Goal: Task Accomplishment & Management: Use online tool/utility

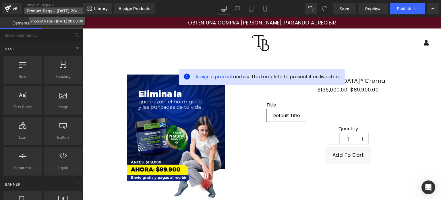
click at [39, 11] on span "Product Page - [DATE] 20:00:00" at bounding box center [54, 11] width 55 height 5
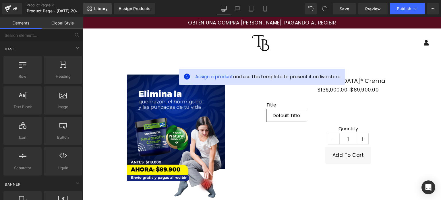
click at [100, 12] on link "Library" at bounding box center [97, 8] width 28 height 11
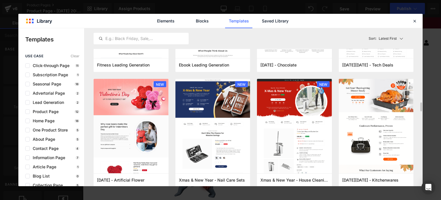
scroll to position [804, 0]
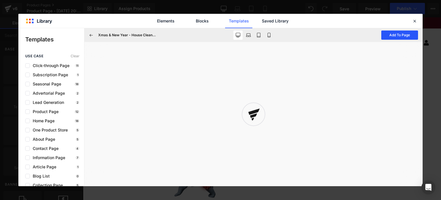
click at [394, 32] on button "Add To Page" at bounding box center [399, 34] width 37 height 9
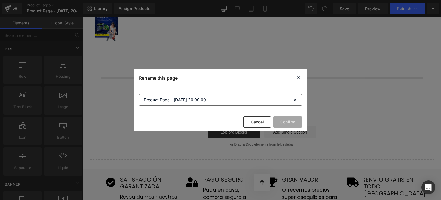
scroll to position [199, 0]
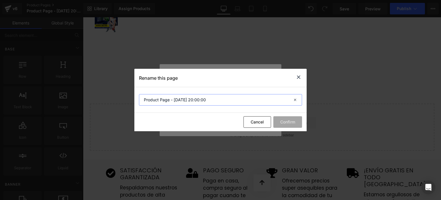
click at [251, 101] on input "Product Page - [DATE] 20:00:00" at bounding box center [220, 99] width 163 height 11
click at [267, 87] on div "Rename this page" at bounding box center [220, 78] width 172 height 18
click at [302, 73] on div "Rename this page" at bounding box center [220, 78] width 172 height 18
click at [300, 74] on icon at bounding box center [298, 76] width 7 height 7
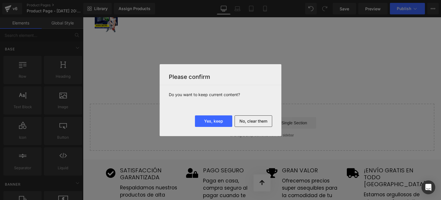
click at [249, 121] on button "No, clear them" at bounding box center [254, 120] width 38 height 11
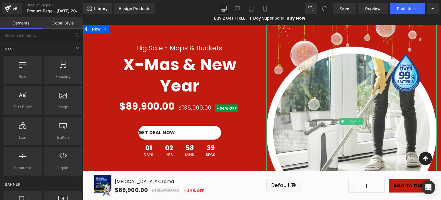
scroll to position [0, 0]
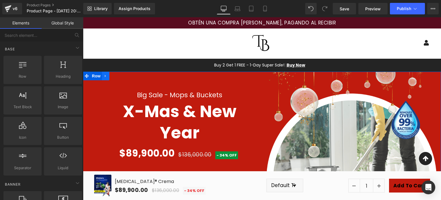
click at [104, 74] on icon at bounding box center [106, 76] width 4 height 4
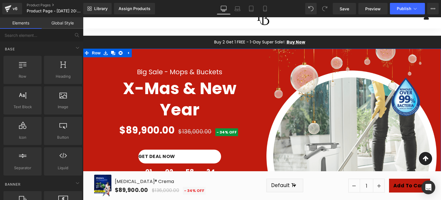
scroll to position [57, 0]
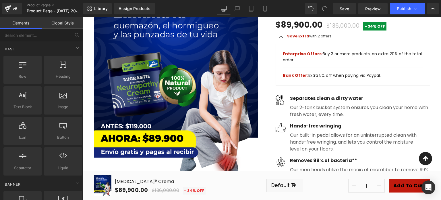
click at [194, 96] on img at bounding box center [176, 82] width 164 height 205
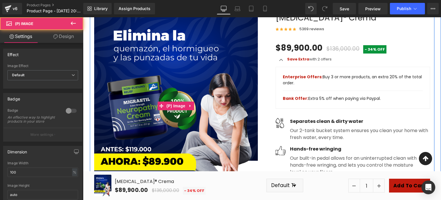
scroll to position [287, 0]
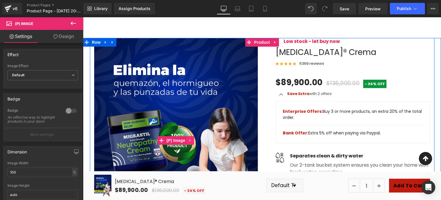
click at [189, 142] on icon at bounding box center [189, 140] width 1 height 3
click at [193, 142] on icon at bounding box center [194, 140] width 4 height 4
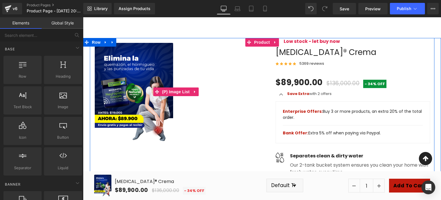
click at [152, 76] on img at bounding box center [134, 92] width 79 height 98
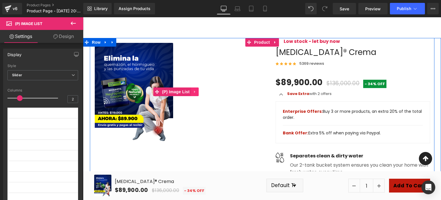
click at [193, 94] on icon at bounding box center [195, 92] width 4 height 4
click at [198, 96] on link at bounding box center [198, 91] width 7 height 9
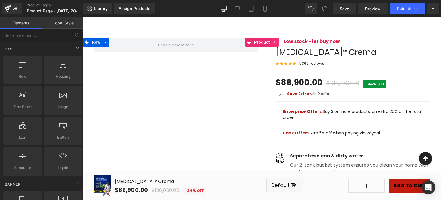
click at [273, 44] on icon at bounding box center [275, 42] width 4 height 4
click at [279, 47] on link at bounding box center [278, 42] width 7 height 9
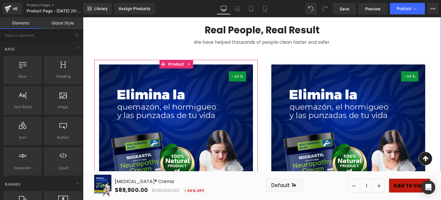
scroll to position [689, 0]
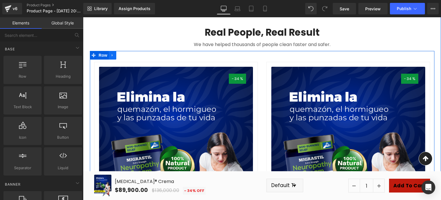
click at [110, 59] on link at bounding box center [112, 55] width 7 height 9
click at [125, 57] on icon at bounding box center [127, 55] width 4 height 4
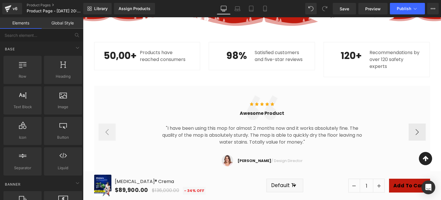
scroll to position [459, 0]
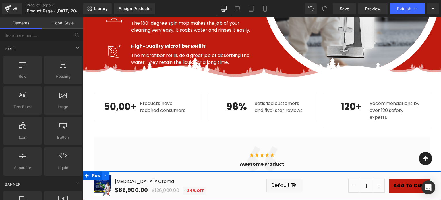
click at [109, 171] on link at bounding box center [105, 175] width 7 height 9
click at [121, 173] on icon at bounding box center [121, 175] width 4 height 4
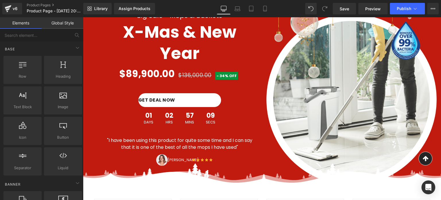
scroll to position [0, 0]
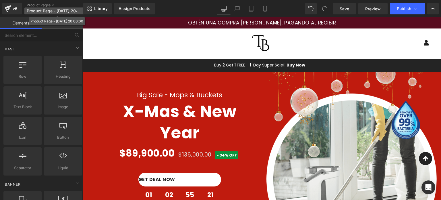
click at [62, 13] on span "Product Page - [DATE] 20:00:00" at bounding box center [54, 11] width 55 height 5
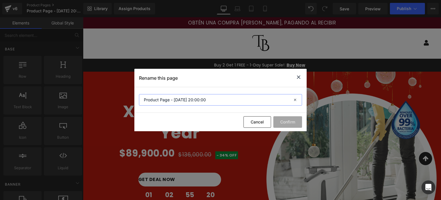
drag, startPoint x: 226, startPoint y: 101, endPoint x: 111, endPoint y: 93, distance: 116.0
click at [111, 93] on div "Rename this page Product Page - [DATE] 20:00:00 Cancel Confirm" at bounding box center [220, 100] width 441 height 200
type input "WHITE 1"
click at [220, 92] on section "WHITE 1" at bounding box center [220, 100] width 172 height 26
click at [296, 121] on button "Confirm" at bounding box center [287, 121] width 29 height 11
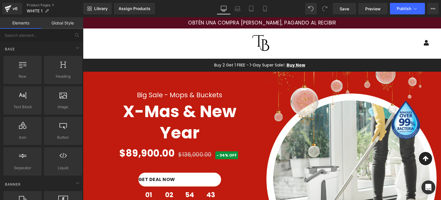
scroll to position [29, 0]
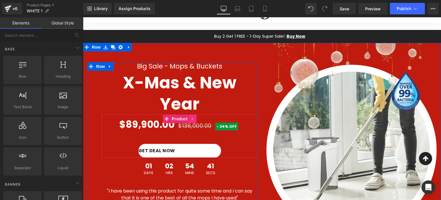
click at [189, 114] on link at bounding box center [192, 118] width 7 height 9
click at [194, 117] on icon at bounding box center [196, 119] width 4 height 4
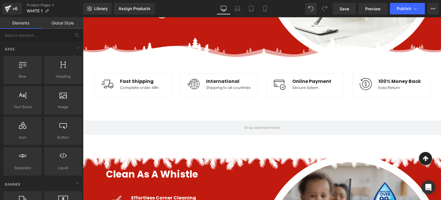
scroll to position [230, 0]
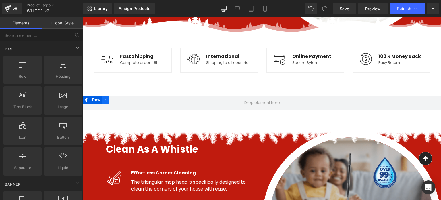
click at [106, 104] on link at bounding box center [105, 99] width 7 height 9
click at [119, 102] on icon at bounding box center [121, 100] width 4 height 4
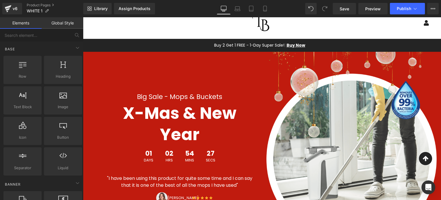
scroll to position [0, 0]
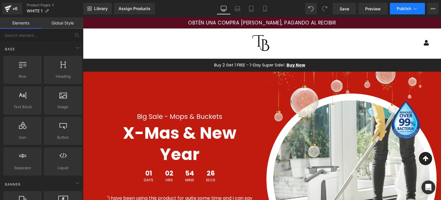
click at [406, 7] on span "Publish" at bounding box center [404, 8] width 14 height 5
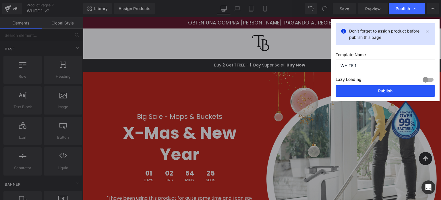
click at [374, 89] on button "Publish" at bounding box center [385, 90] width 99 height 11
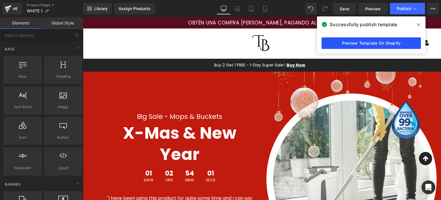
click at [387, 38] on link "Preview Template On Shopify" at bounding box center [371, 42] width 99 height 11
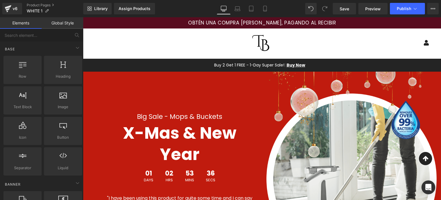
click at [134, 16] on div "Library Assign Products Product Preview No product match your search. Please tr…" at bounding box center [262, 8] width 358 height 17
click at [135, 8] on div "Assign Products" at bounding box center [135, 8] width 32 height 5
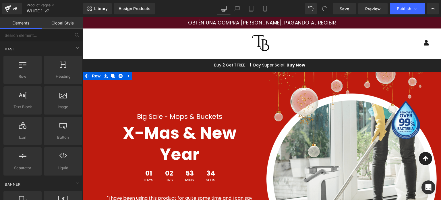
click at [167, 74] on div "Big Sale - Mops & Buckets Heading X-Mas & New Year Heading Row 01 Days 02 Hrs 5…" at bounding box center [172, 167] width 179 height 192
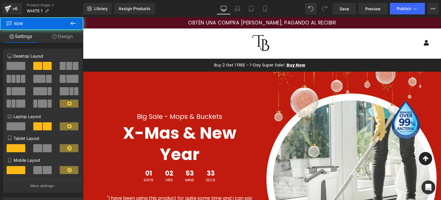
click at [153, 45] on div "Menu Log In Mercatto SAS" at bounding box center [262, 42] width 358 height 29
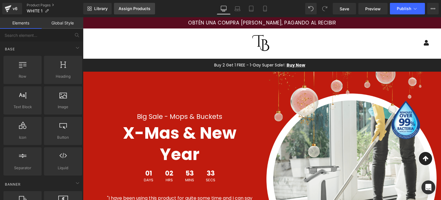
click at [145, 9] on div "Assign Products" at bounding box center [135, 8] width 32 height 5
drag, startPoint x: 207, startPoint y: 48, endPoint x: 208, endPoint y: 40, distance: 7.9
click at [207, 47] on div "Menu Log In Mercatto SAS" at bounding box center [262, 42] width 358 height 29
click at [189, 104] on div "Big Sale - Mops & Buckets Heading X-Mas & New Year Heading Row 01 Days 02 Hrs 5…" at bounding box center [172, 167] width 179 height 192
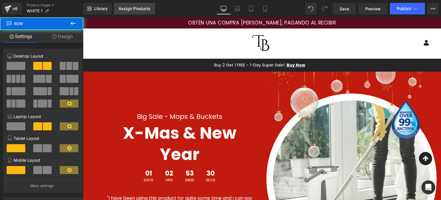
click at [145, 8] on div "Assign Products" at bounding box center [135, 8] width 32 height 5
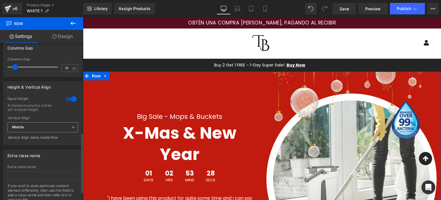
scroll to position [259, 0]
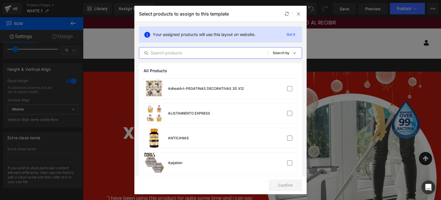
click at [175, 55] on input "text" at bounding box center [203, 52] width 129 height 7
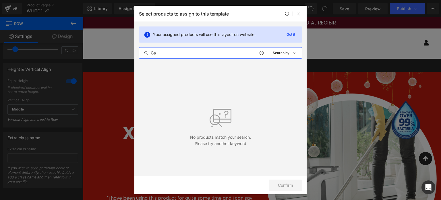
type input "G"
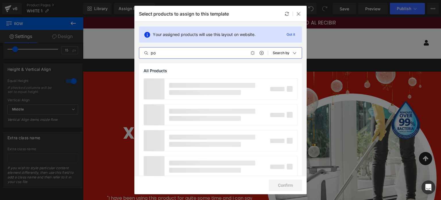
type input "p"
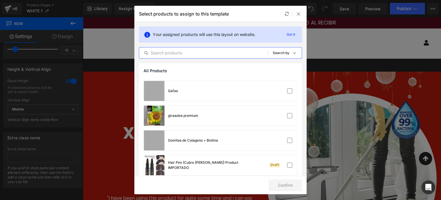
scroll to position [718, 0]
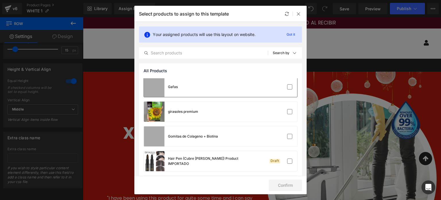
click at [176, 96] on div "Gafas" at bounding box center [161, 87] width 34 height 20
click at [272, 182] on button "Confirm" at bounding box center [285, 184] width 33 height 11
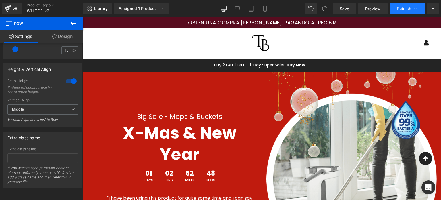
click at [420, 9] on button "Publish" at bounding box center [407, 8] width 35 height 11
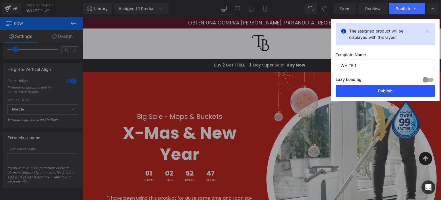
drag, startPoint x: 394, startPoint y: 88, endPoint x: 68, endPoint y: 37, distance: 330.0
click at [394, 88] on button "Publish" at bounding box center [385, 90] width 99 height 11
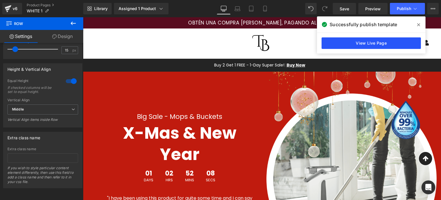
click at [359, 42] on link "View Live Page" at bounding box center [371, 42] width 99 height 11
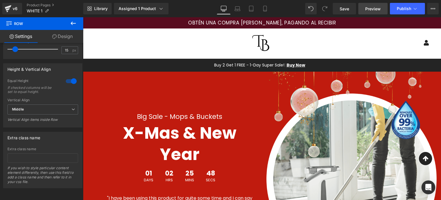
click at [366, 4] on link "Preview" at bounding box center [372, 8] width 29 height 11
